Goal: Information Seeking & Learning: Learn about a topic

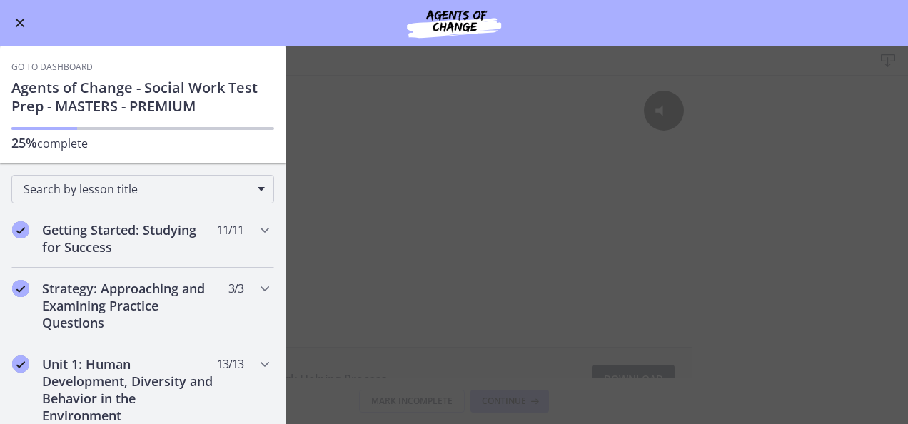
scroll to position [909, 0]
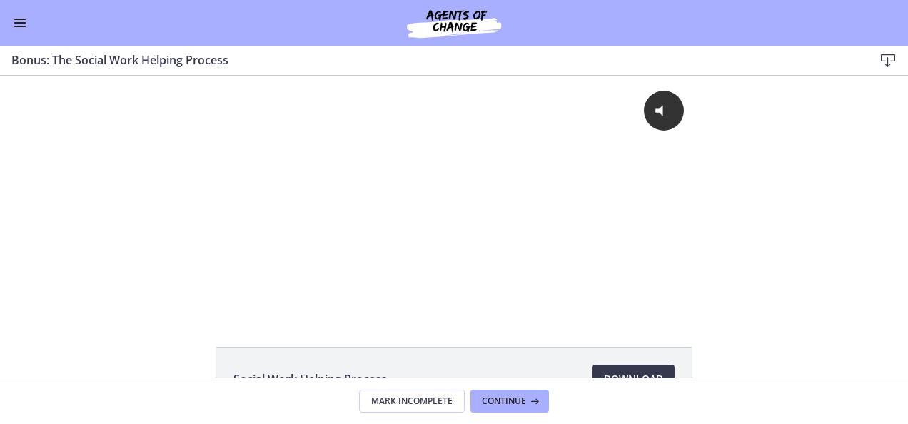
drag, startPoint x: 901, startPoint y: 144, endPoint x: 891, endPoint y: 69, distance: 76.3
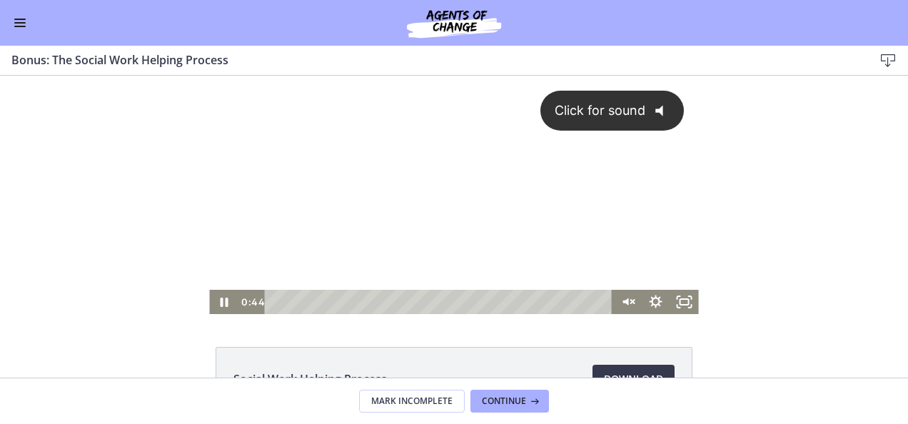
click at [352, 202] on div "Click for sound @keyframes VOLUME_SMALL_WAVE_FLASH { 0% { opacity: 0; } 33% { o…" at bounding box center [453, 183] width 489 height 214
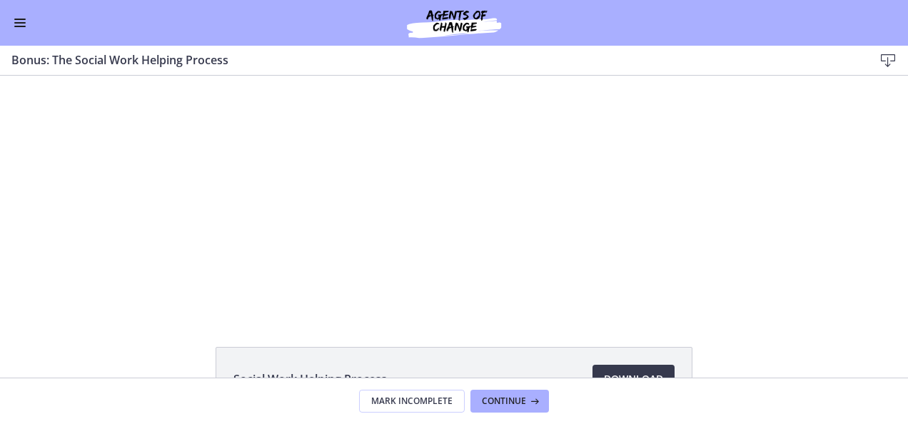
click at [19, 26] on span "Enable menu" at bounding box center [19, 26] width 11 height 1
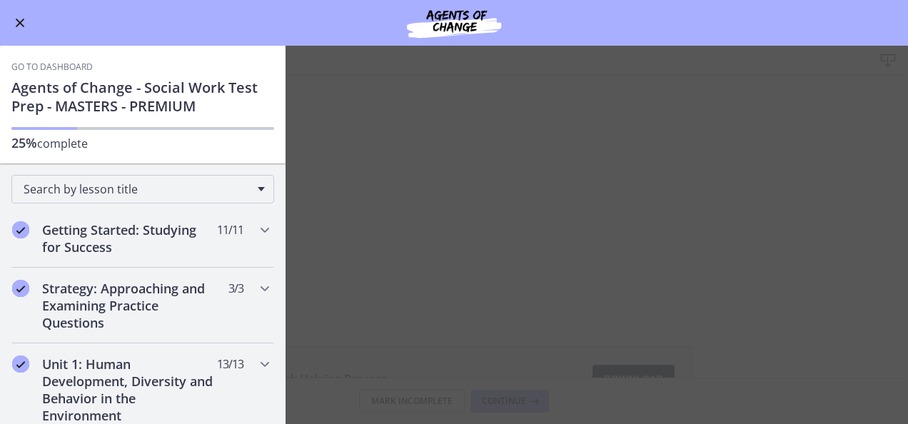
click at [29, 21] on div "Go to Dashboard" at bounding box center [454, 23] width 908 height 46
click at [21, 17] on button "Enable menu" at bounding box center [19, 22] width 17 height 17
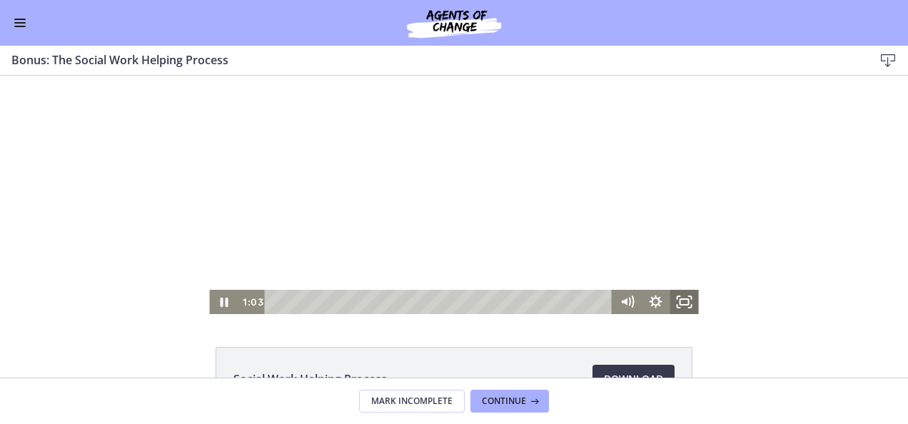
click at [673, 303] on icon "Fullscreen" at bounding box center [684, 302] width 29 height 24
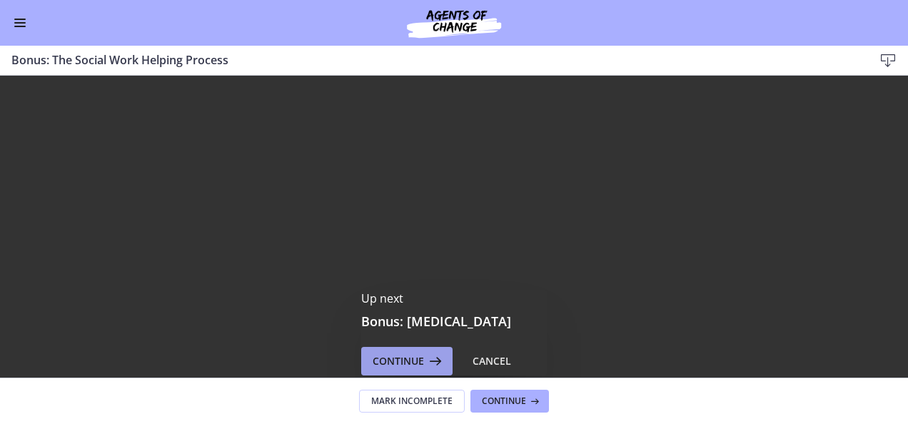
click at [391, 364] on span "Continue" at bounding box center [398, 361] width 51 height 17
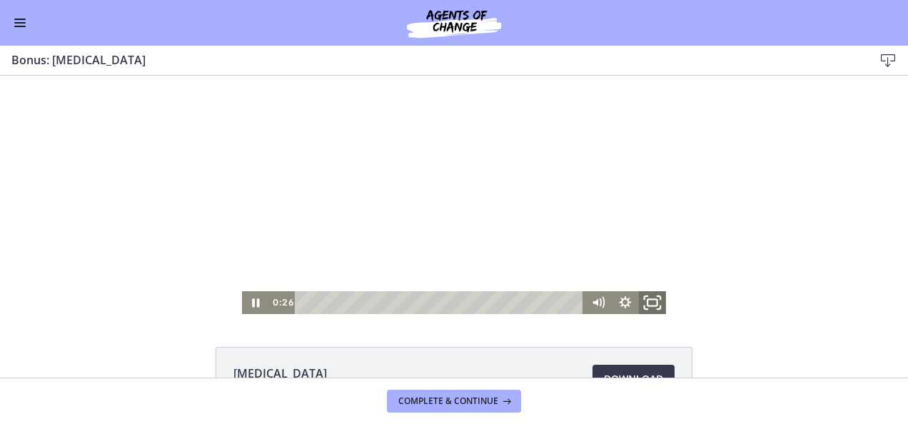
click at [649, 311] on icon "Fullscreen" at bounding box center [652, 302] width 33 height 27
